Goal: Use online tool/utility: Utilize a website feature to perform a specific function

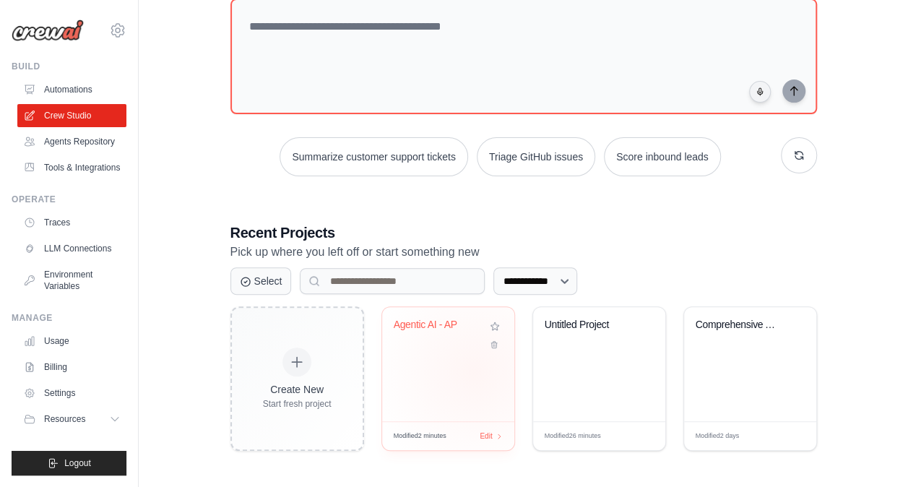
click at [474, 371] on div "Agentic AI - AP" at bounding box center [448, 364] width 132 height 114
click at [259, 276] on button "Select" at bounding box center [261, 280] width 61 height 27
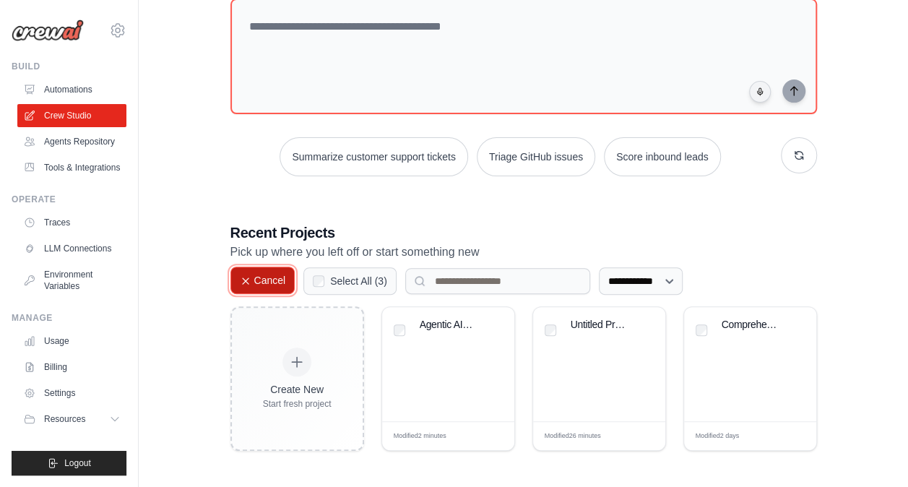
click at [251, 275] on button "Cancel" at bounding box center [263, 280] width 65 height 27
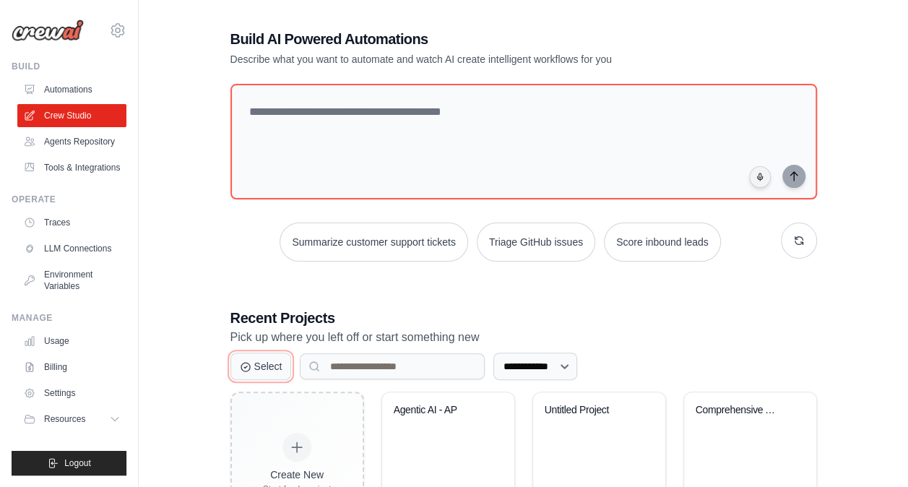
scroll to position [7, 0]
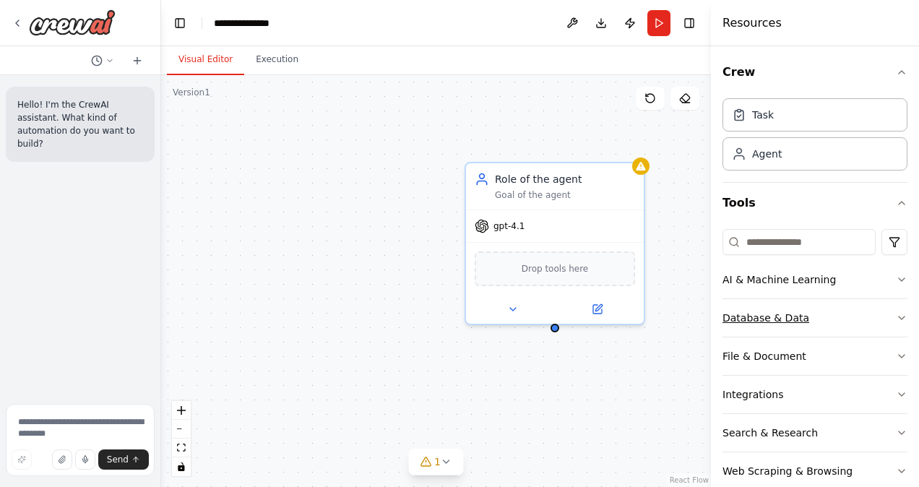
click at [783, 322] on div "Database & Data" at bounding box center [766, 318] width 87 height 14
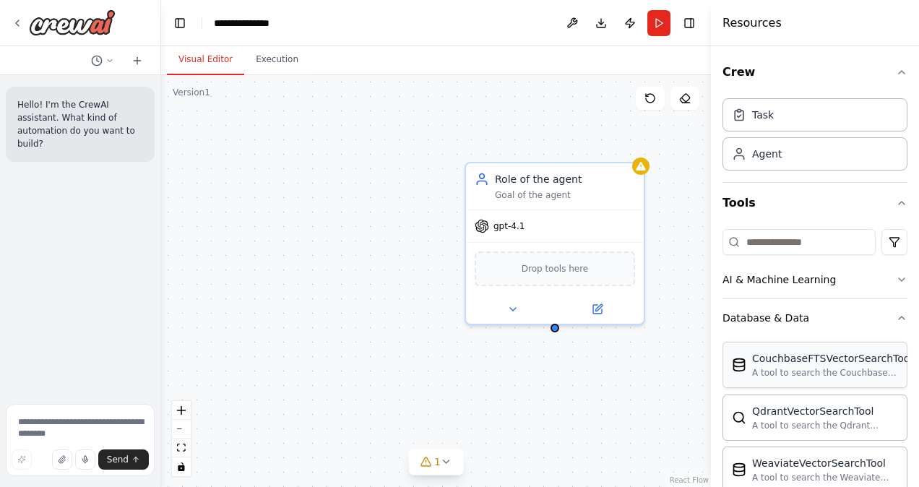
scroll to position [153, 0]
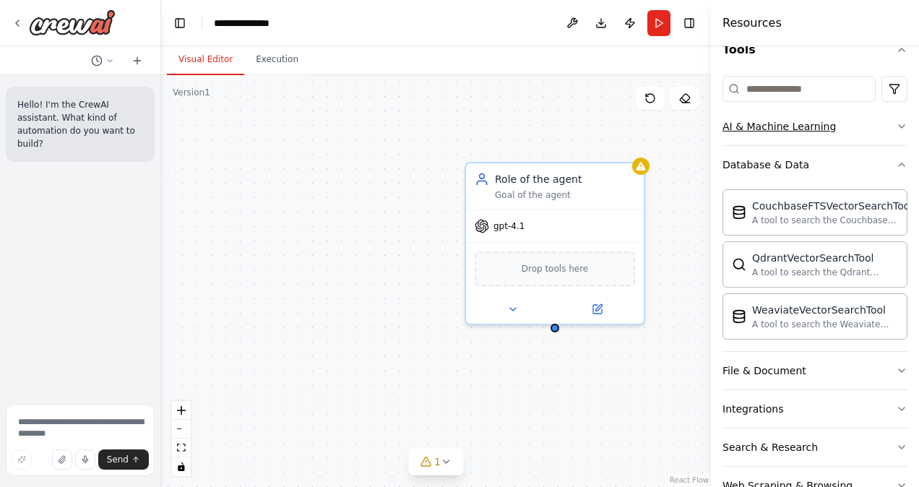
click at [806, 137] on button "AI & Machine Learning" at bounding box center [815, 127] width 185 height 38
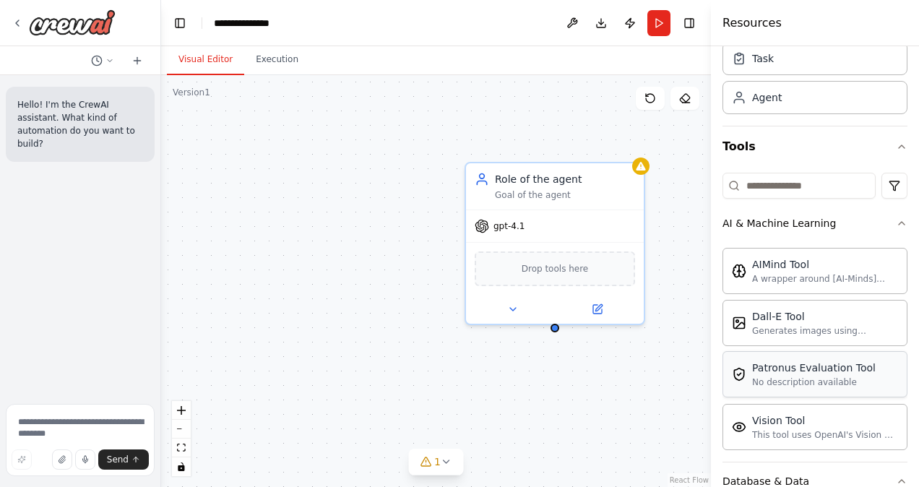
scroll to position [446, 0]
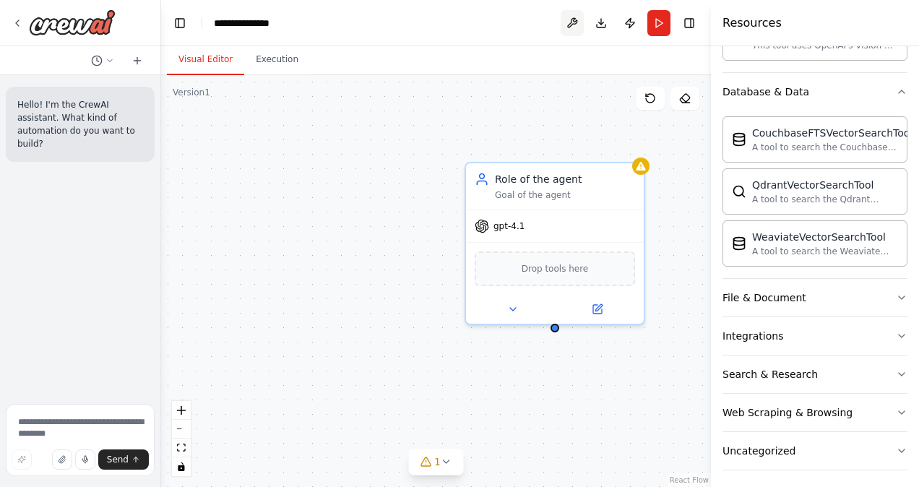
click at [568, 20] on button at bounding box center [572, 23] width 23 height 26
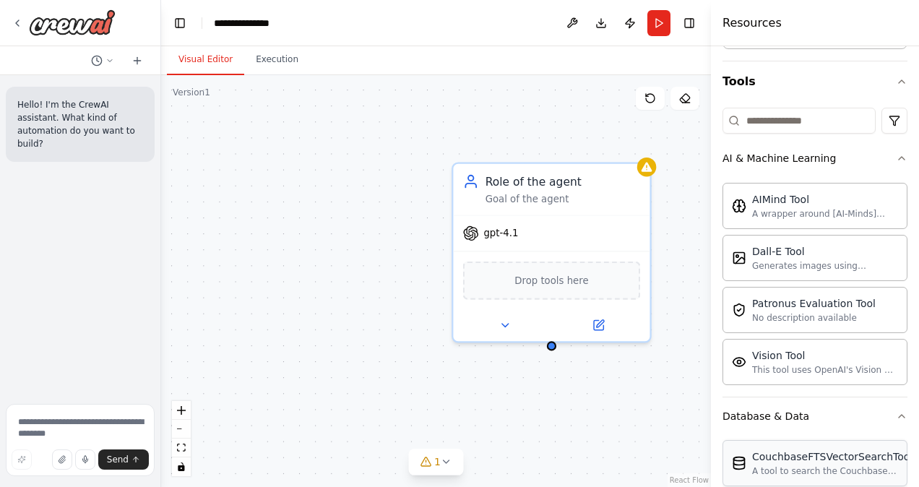
scroll to position [0, 0]
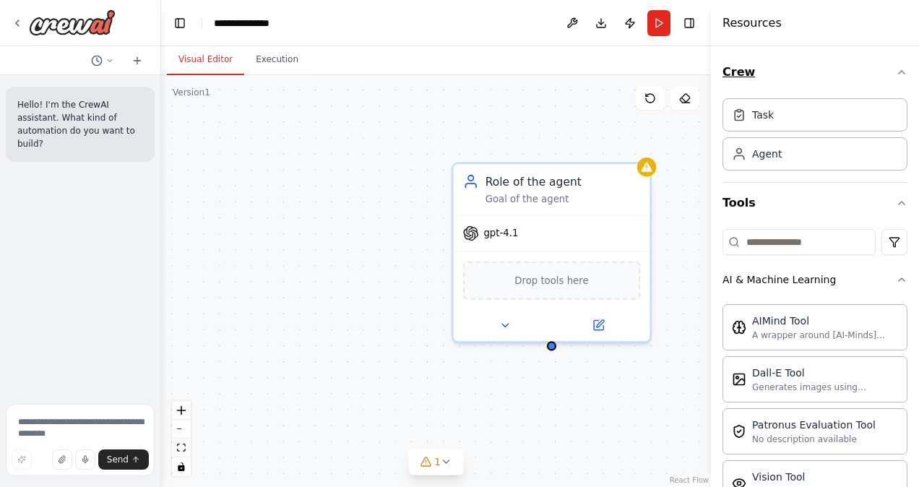
click at [896, 72] on icon "button" at bounding box center [902, 72] width 12 height 12
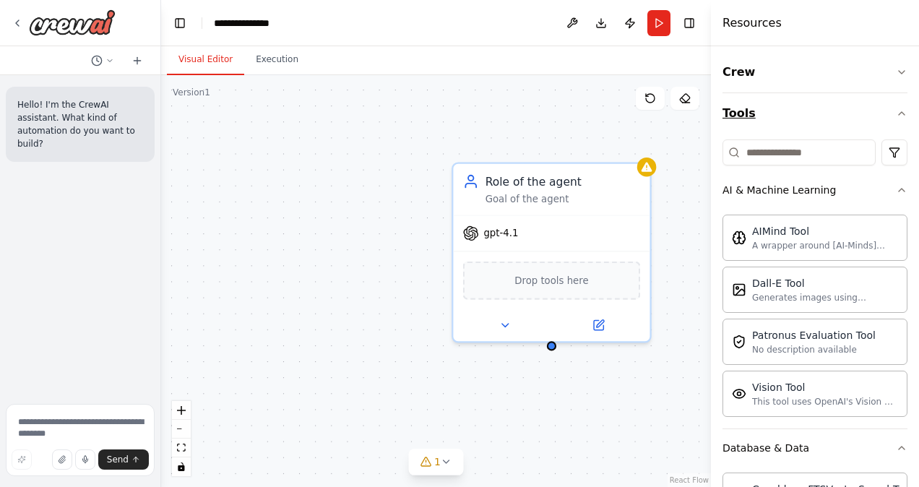
click at [896, 114] on icon "button" at bounding box center [902, 114] width 12 height 12
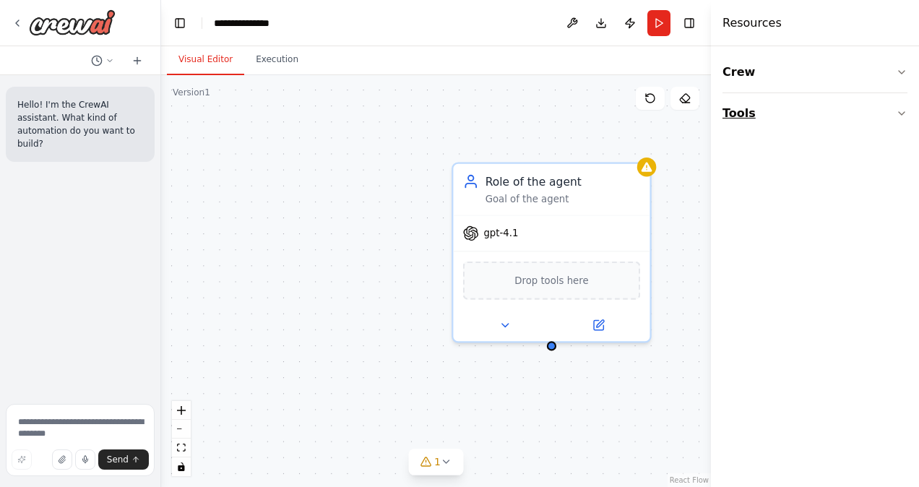
click at [895, 114] on button "Tools" at bounding box center [815, 113] width 185 height 40
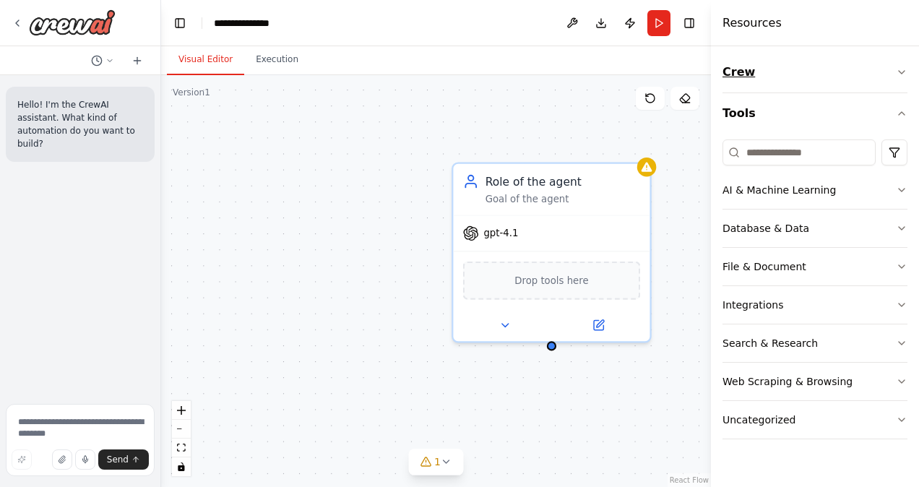
click at [843, 74] on button "Crew" at bounding box center [815, 72] width 185 height 40
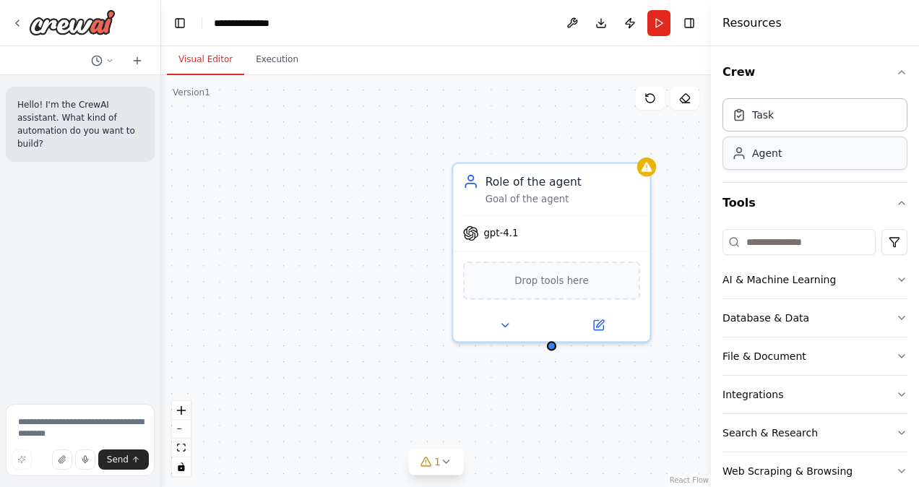
click at [776, 165] on div "Agent" at bounding box center [815, 153] width 185 height 33
click at [775, 103] on div "Task" at bounding box center [815, 114] width 185 height 33
click at [14, 17] on icon at bounding box center [18, 23] width 12 height 12
